Goal: Check status: Check status

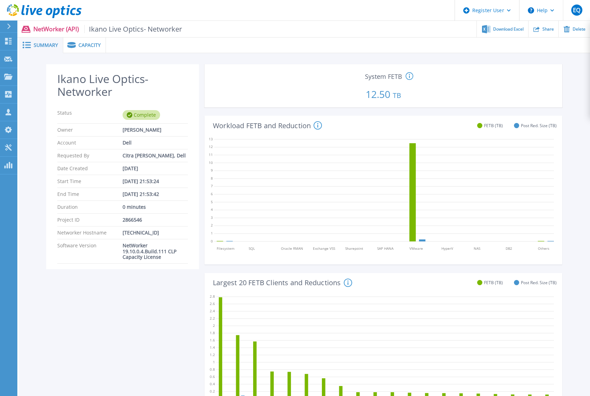
scroll to position [197, 0]
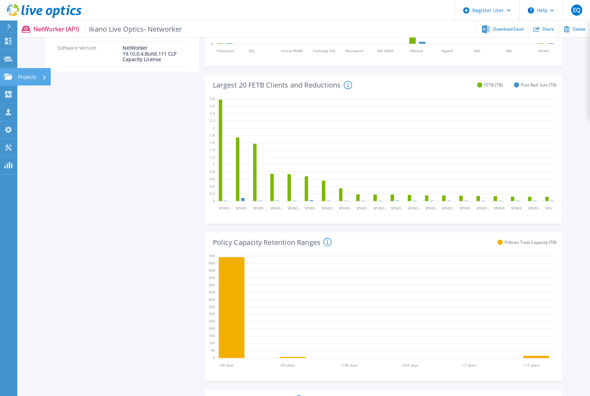
click at [7, 78] on icon at bounding box center [8, 77] width 8 height 6
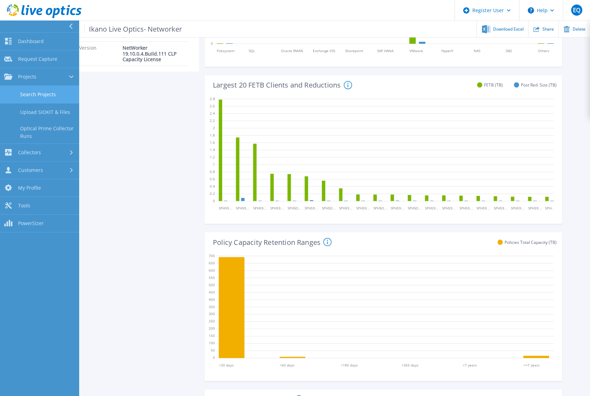
click at [41, 94] on link "Search Projects" at bounding box center [39, 95] width 79 height 18
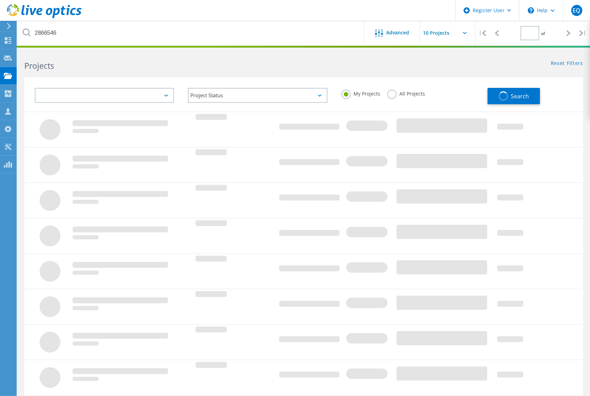
type input "1"
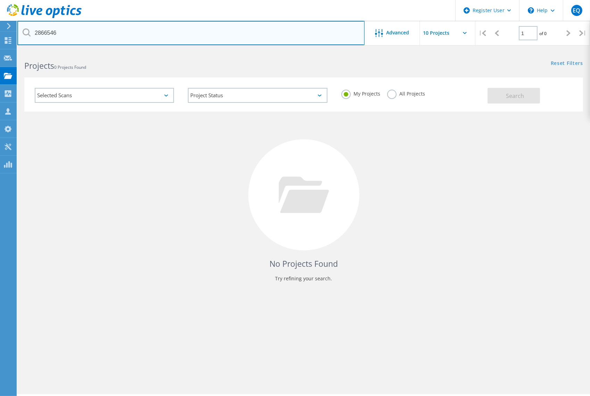
drag, startPoint x: 76, startPoint y: 33, endPoint x: -28, endPoint y: 29, distance: 103.8
click at [0, 29] on html "Register User \n Help Explore Helpful Articles Contact Support EQ Dell User Ern…" at bounding box center [295, 207] width 590 height 415
paste input "75559"
type input "2875559"
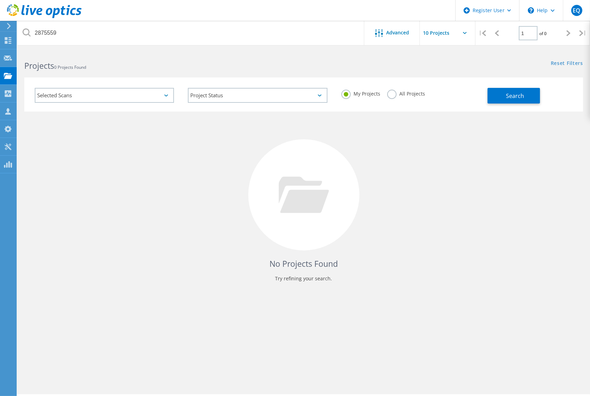
click at [411, 94] on label "All Projects" at bounding box center [406, 93] width 38 height 7
click at [0, 0] on input "All Projects" at bounding box center [0, 0] width 0 height 0
click at [510, 99] on span "Search" at bounding box center [515, 96] width 18 height 8
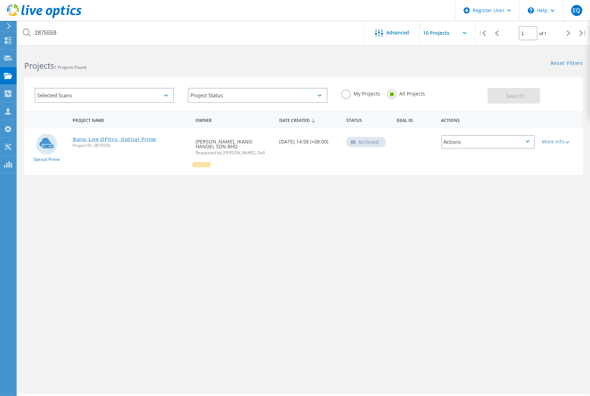
click at [134, 137] on link "Ikano Live OPtics- Optical Prime" at bounding box center [115, 139] width 84 height 5
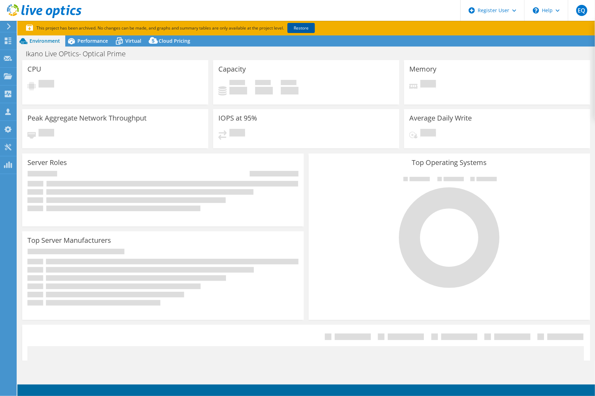
select select "[GEOGRAPHIC_DATA]"
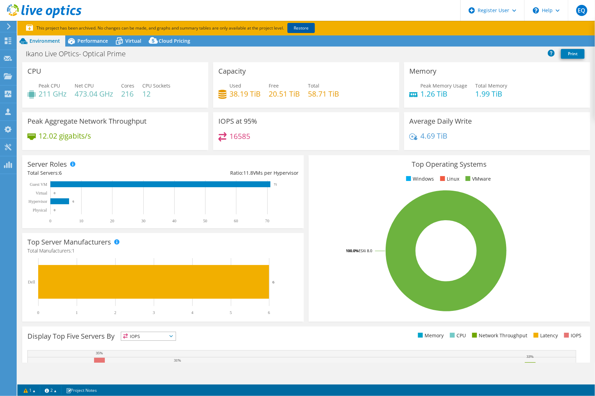
click at [300, 29] on link "Restore" at bounding box center [300, 28] width 27 height 10
click at [135, 38] on span "Virtual" at bounding box center [133, 40] width 16 height 7
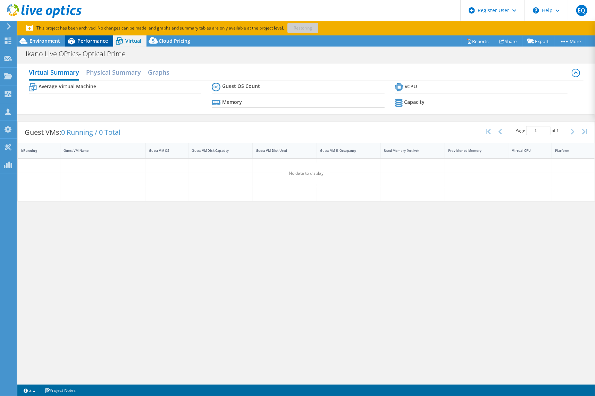
click at [101, 43] on span "Performance" at bounding box center [92, 40] width 31 height 7
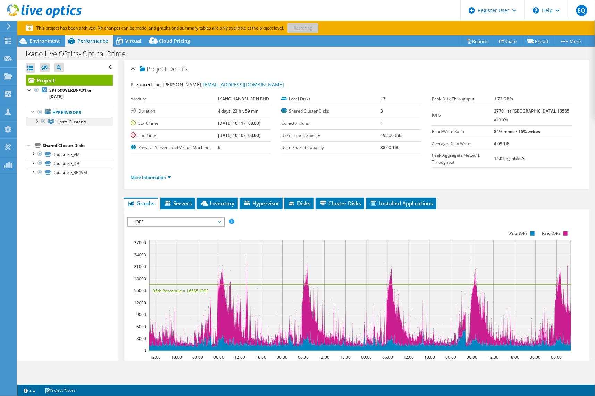
click at [36, 121] on div at bounding box center [36, 120] width 7 height 7
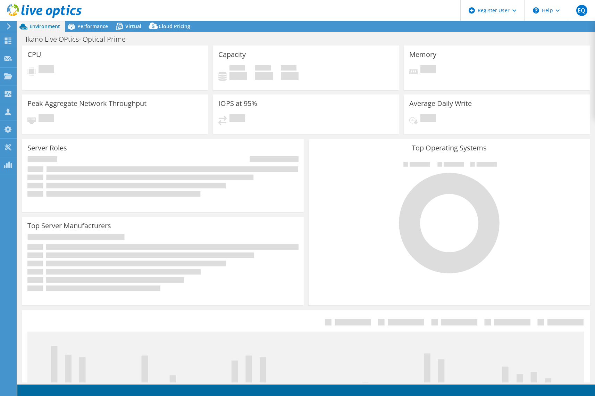
select select "[GEOGRAPHIC_DATA]"
select select "USD"
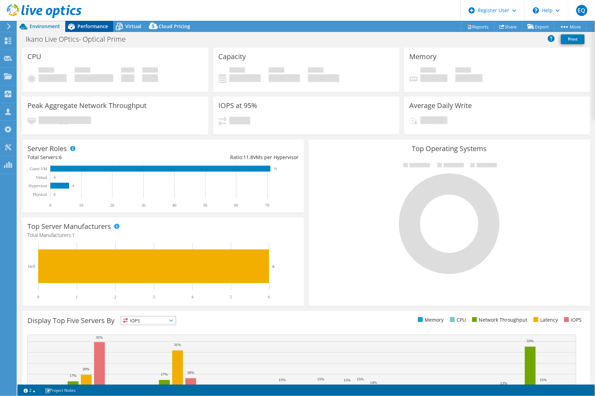
click at [84, 22] on div "Performance" at bounding box center [89, 26] width 48 height 11
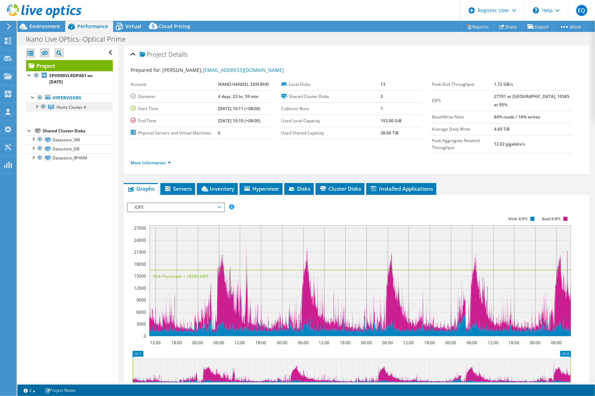
click at [36, 106] on div at bounding box center [36, 105] width 7 height 7
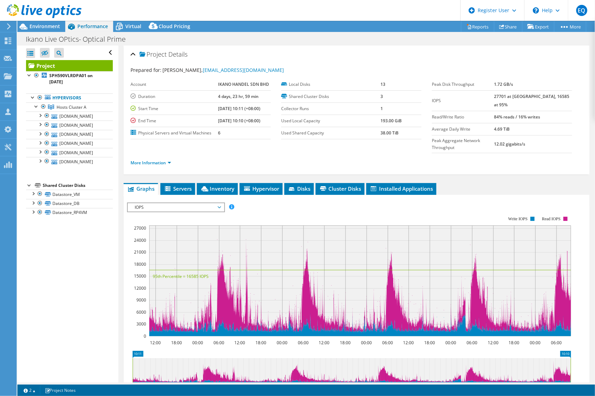
drag, startPoint x: 79, startPoint y: 77, endPoint x: 233, endPoint y: 137, distance: 165.8
click at [255, 153] on div "More Information" at bounding box center [356, 162] width 452 height 19
